Goal: Navigation & Orientation: Find specific page/section

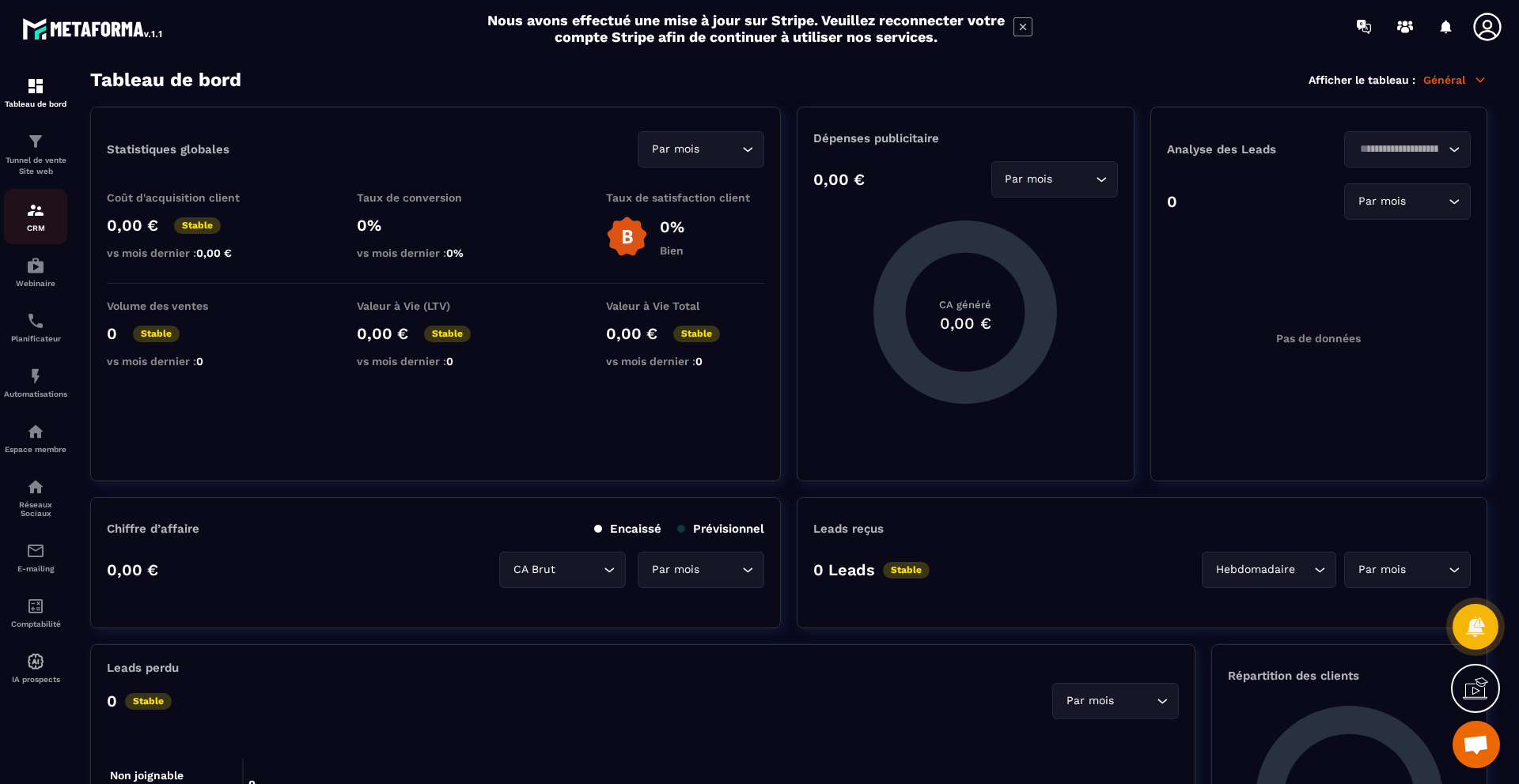
click at [39, 215] on img at bounding box center [36, 210] width 19 height 19
click at [39, 270] on img at bounding box center [36, 266] width 19 height 19
click at [40, 331] on div "Planificateur" at bounding box center [35, 327] width 63 height 31
click at [46, 365] on link "Automatisations" at bounding box center [35, 382] width 63 height 55
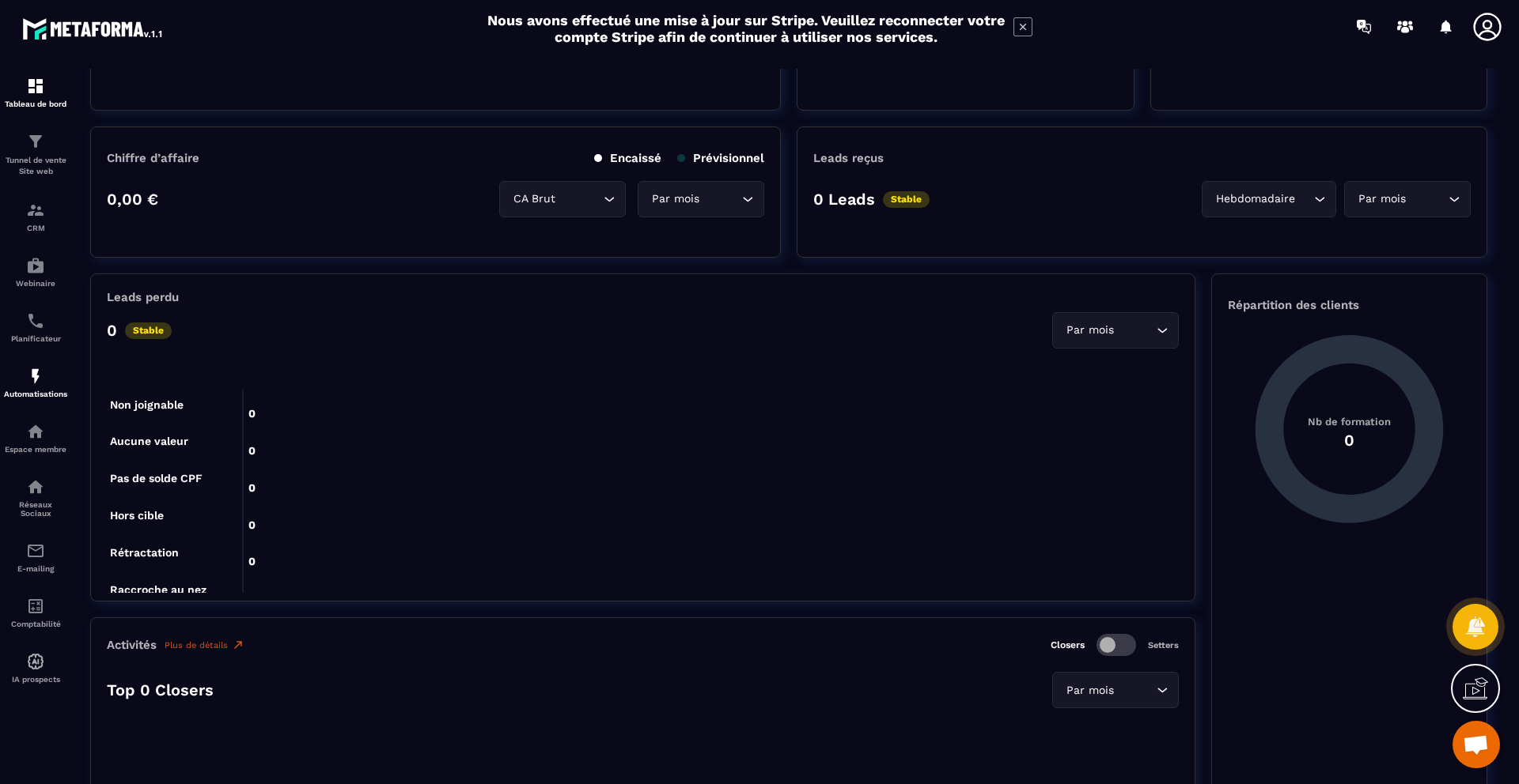
scroll to position [434, 0]
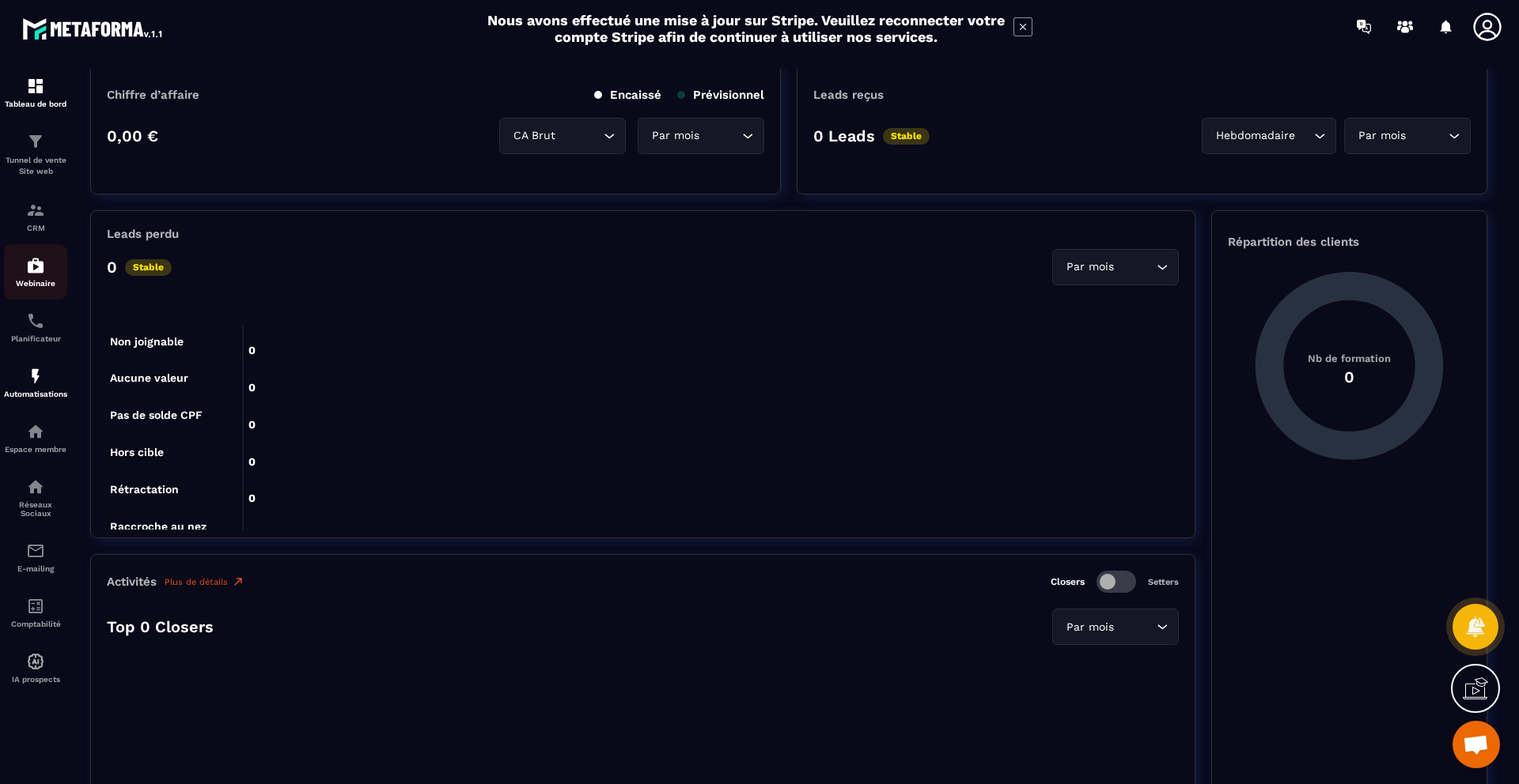
click at [33, 262] on img at bounding box center [36, 266] width 19 height 19
click at [43, 380] on img at bounding box center [36, 376] width 19 height 19
